Goal: Task Accomplishment & Management: Use online tool/utility

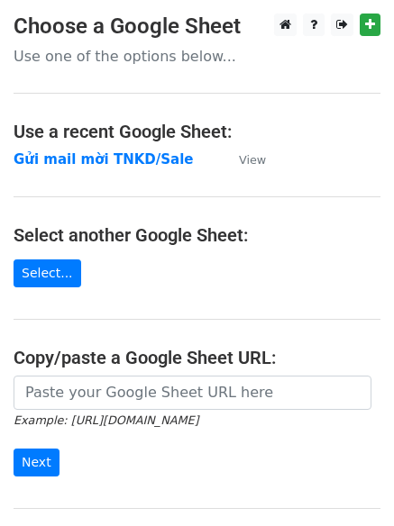
scroll to position [150, 0]
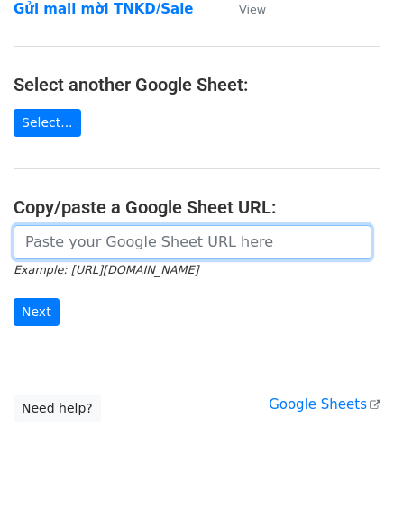
drag, startPoint x: 0, startPoint y: 0, endPoint x: 300, endPoint y: 250, distance: 390.3
click at [300, 250] on input "url" at bounding box center [193, 242] width 358 height 34
paste input "[URL][DOMAIN_NAME][PERSON_NAME]"
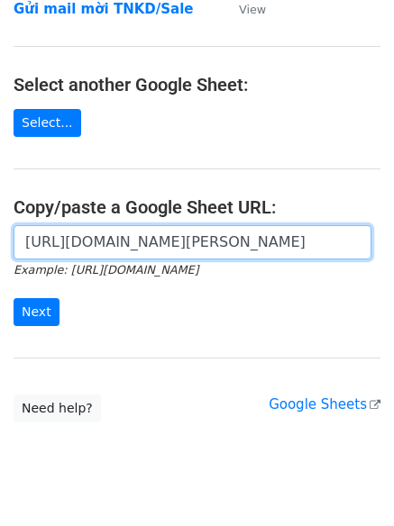
scroll to position [0, 524]
type input "[URL][DOMAIN_NAME][PERSON_NAME]"
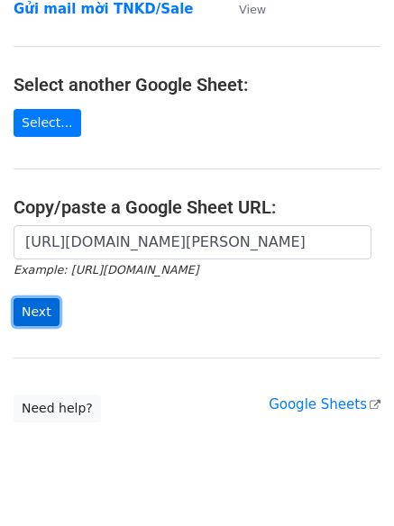
click at [53, 311] on input "Next" at bounding box center [37, 312] width 46 height 28
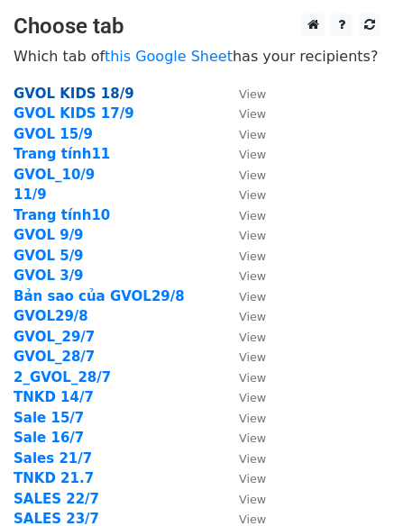
click at [96, 96] on strong "GVOL KIDS 18/9" at bounding box center [74, 94] width 121 height 16
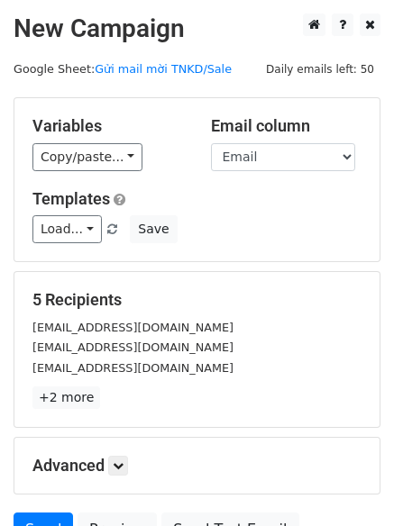
scroll to position [174, 0]
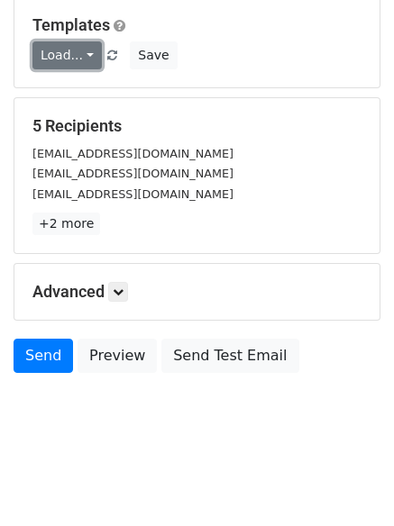
click at [71, 62] on link "Load..." at bounding box center [66, 55] width 69 height 28
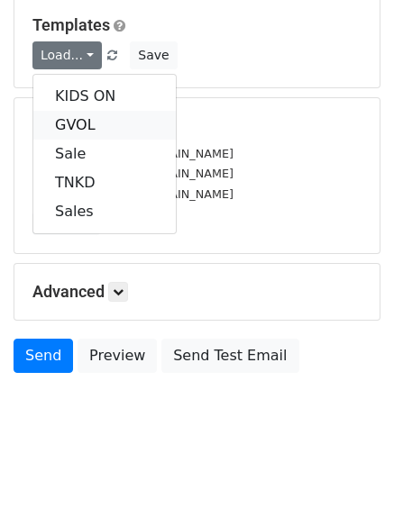
click at [83, 117] on link "GVOL" at bounding box center [104, 125] width 142 height 29
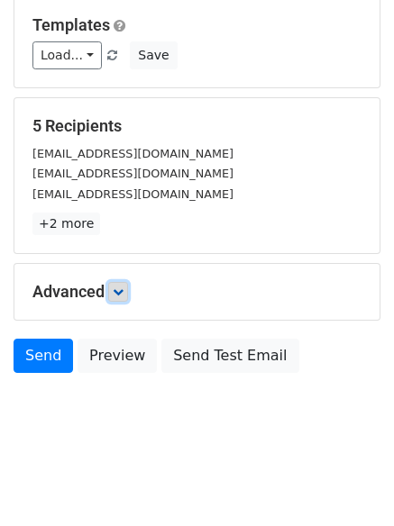
click at [123, 297] on link at bounding box center [118, 292] width 20 height 20
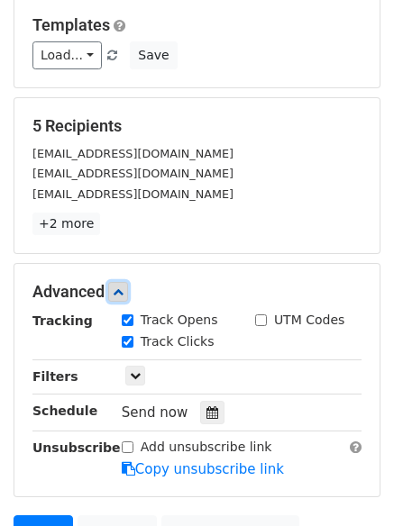
click at [123, 297] on link at bounding box center [118, 292] width 20 height 20
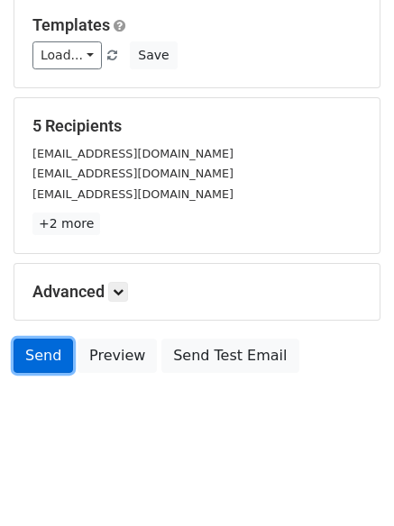
click at [57, 360] on link "Send" at bounding box center [43, 356] width 59 height 34
